Goal: Find specific page/section: Find specific page/section

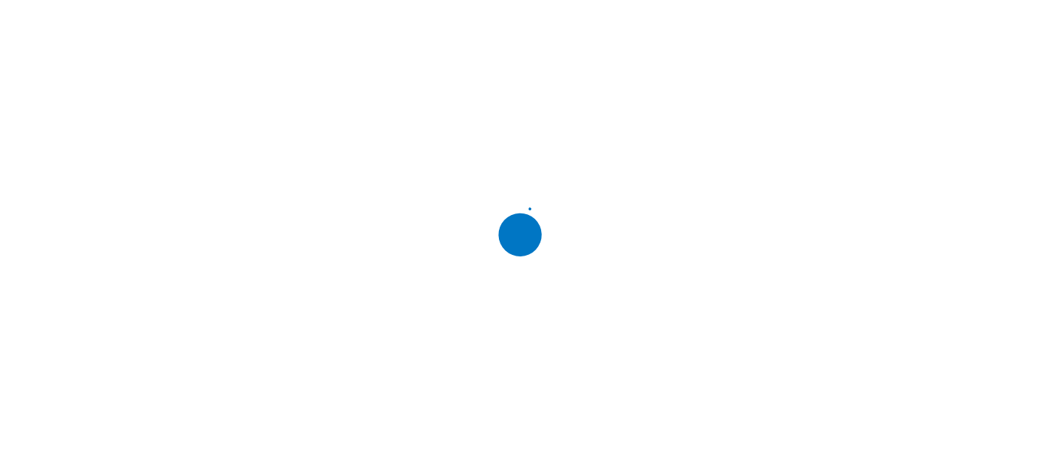
scroll to position [0, 0]
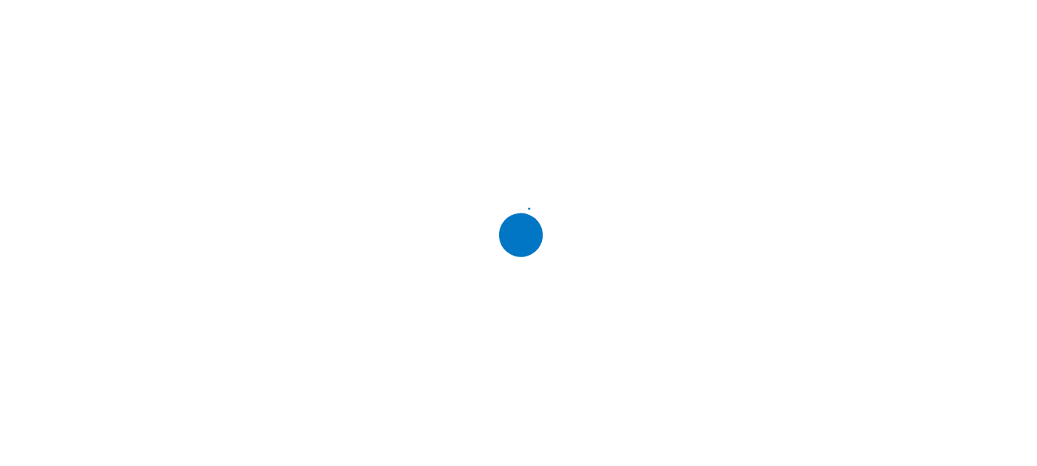
scroll to position [0, 0]
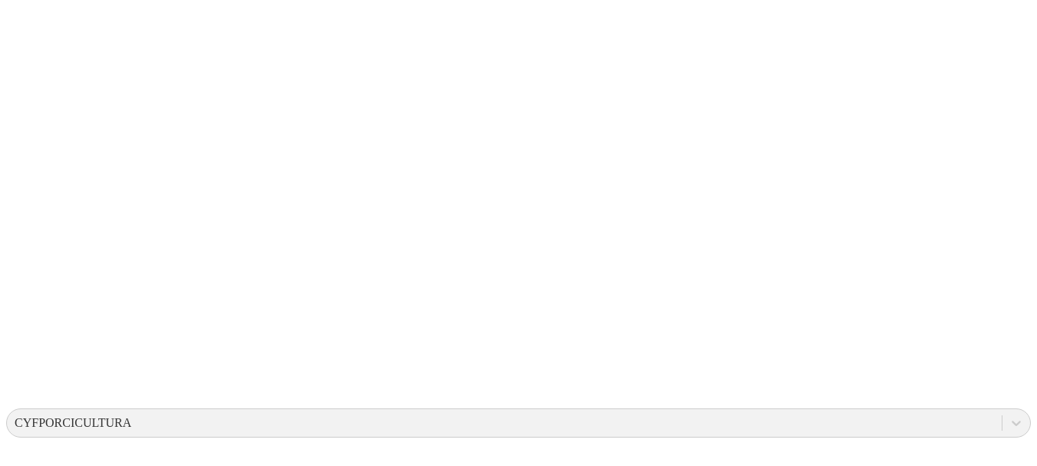
scroll to position [246, 0]
